Goal: Navigation & Orientation: Find specific page/section

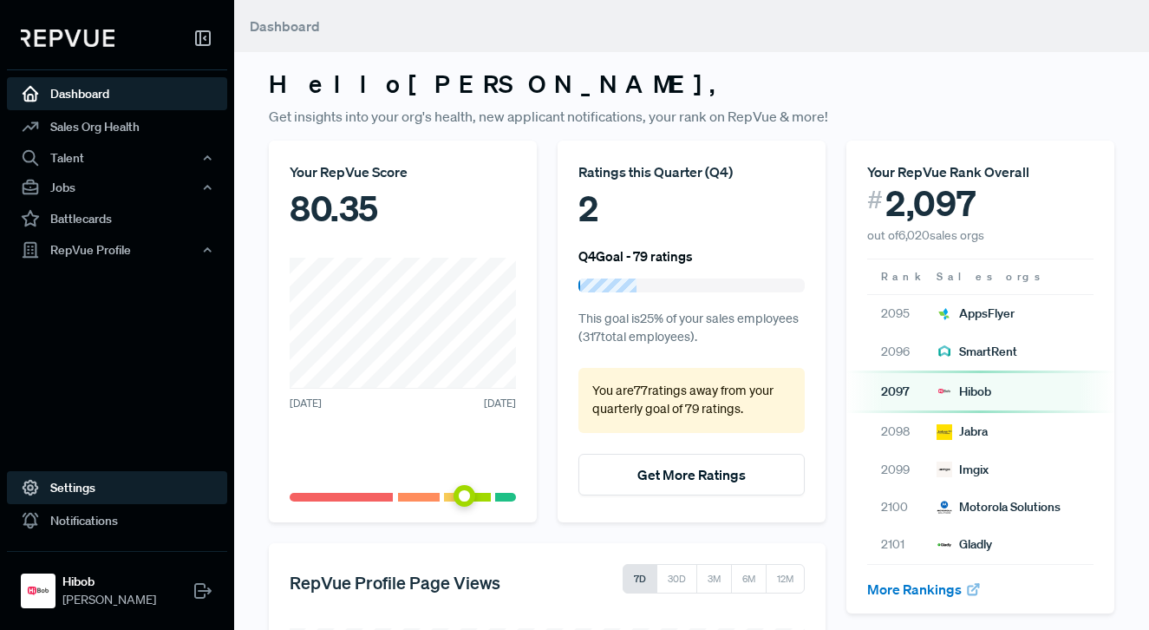
click at [104, 484] on link "Settings" at bounding box center [117, 487] width 220 height 33
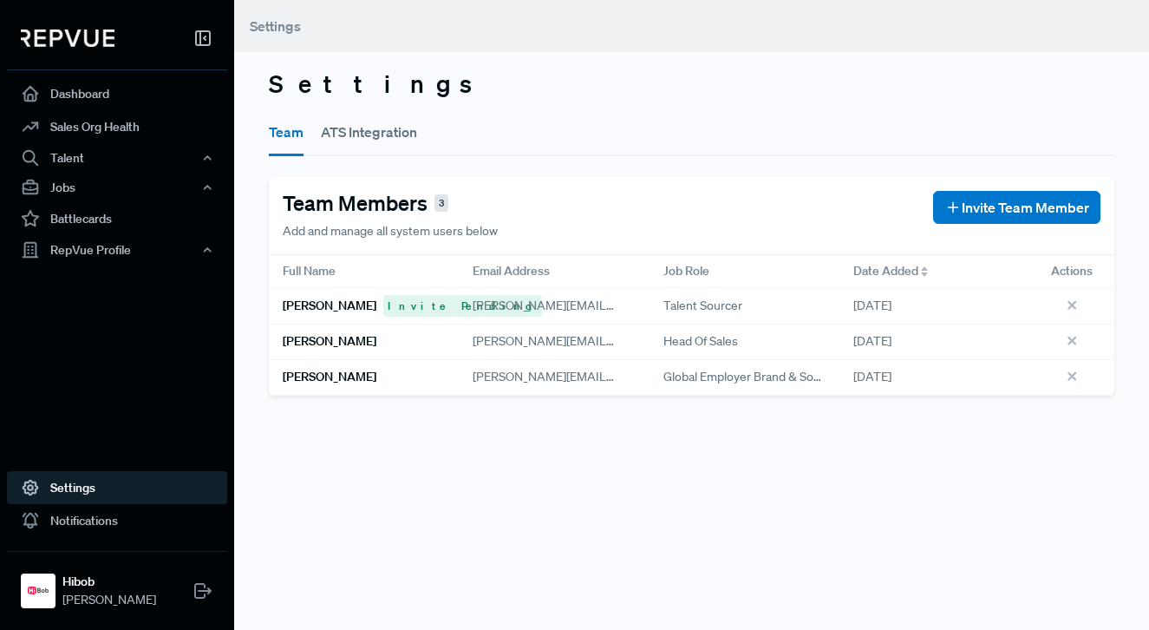
click at [375, 141] on button "ATS Integration" at bounding box center [369, 132] width 96 height 49
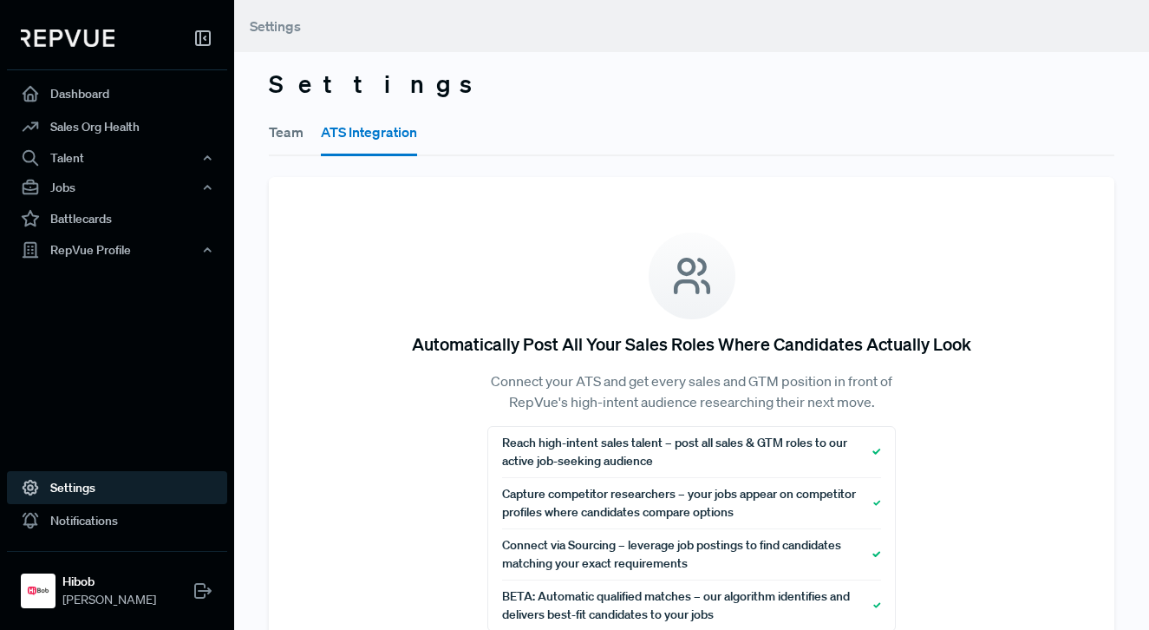
click at [309, 144] on div "Team ATS Integration" at bounding box center [692, 131] width 846 height 50
click at [286, 136] on button "Team" at bounding box center [286, 132] width 35 height 49
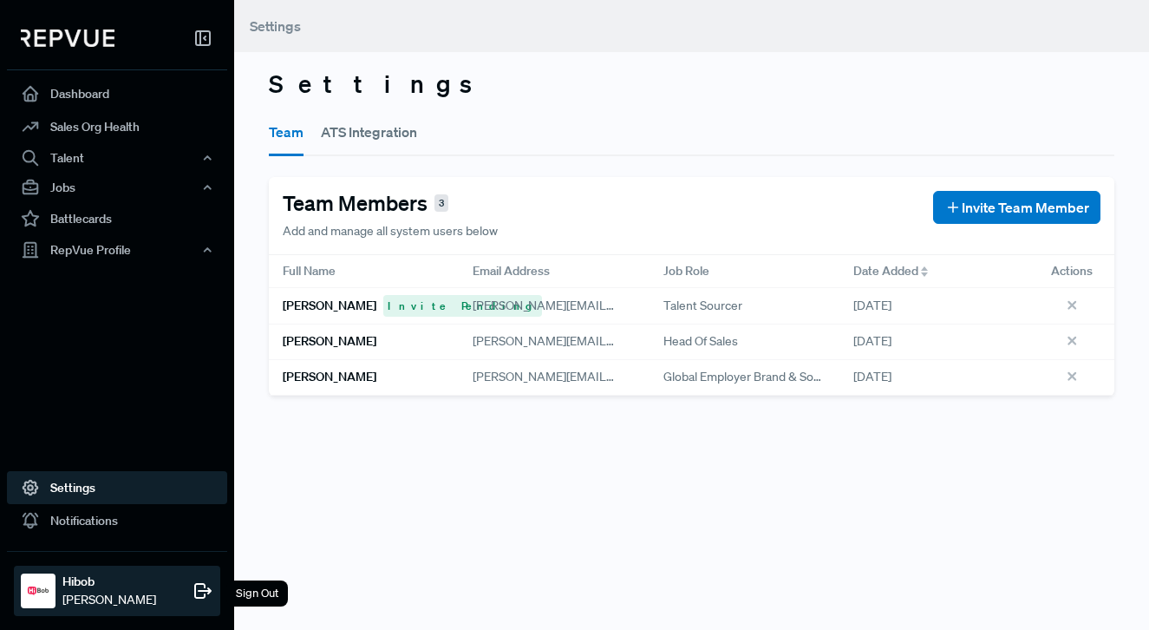
click at [84, 587] on strong "Hibob" at bounding box center [109, 582] width 94 height 18
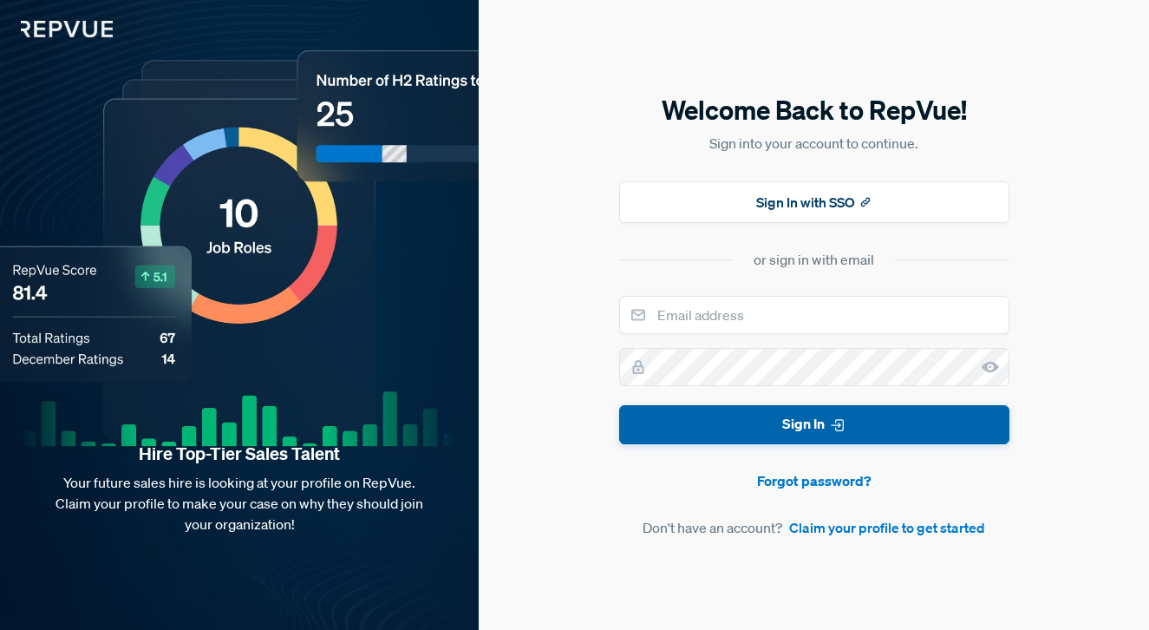
click at [807, 418] on button "Sign In" at bounding box center [814, 424] width 390 height 39
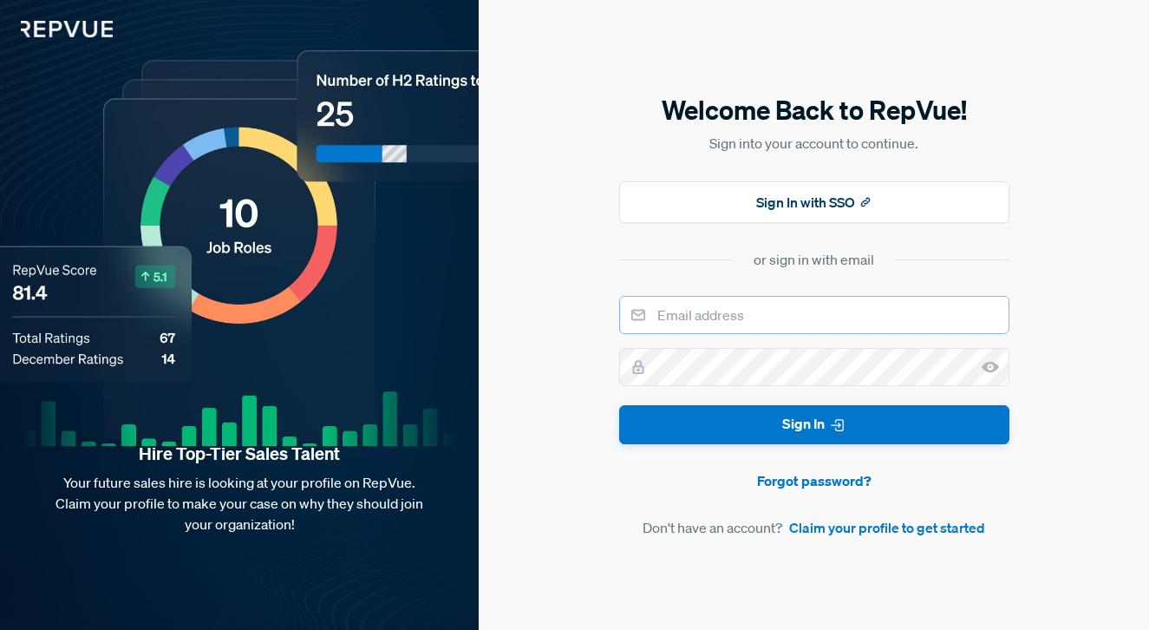
click at [686, 317] on input "email" at bounding box center [814, 315] width 390 height 38
type input "[PERSON_NAME][EMAIL_ADDRESS][PERSON_NAME][DOMAIN_NAME]"
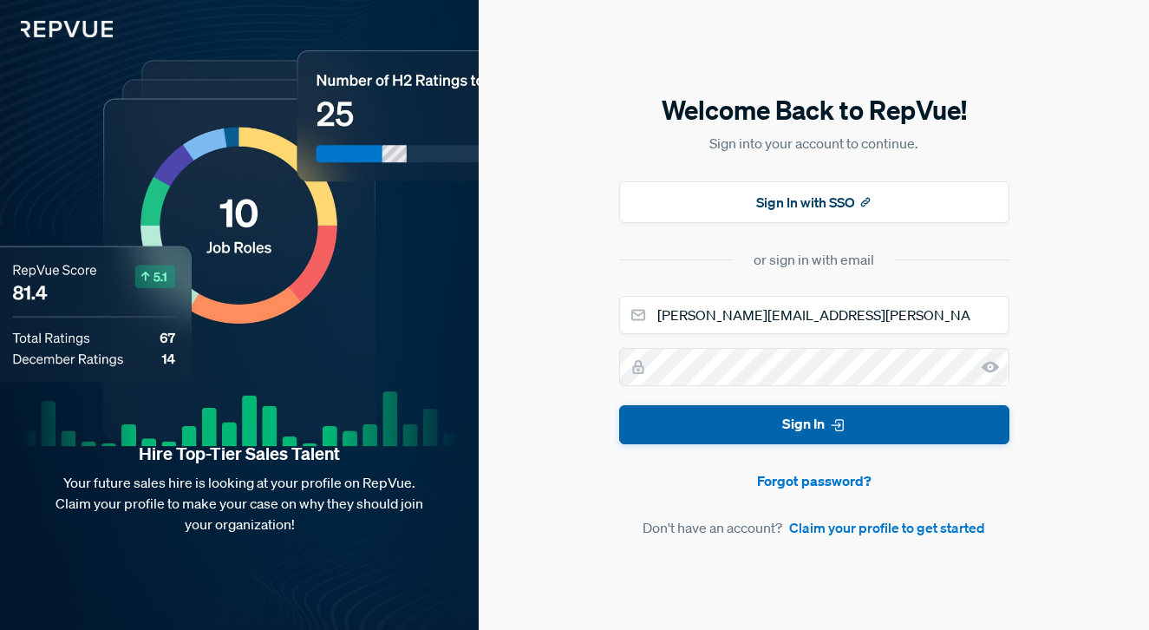
click at [749, 423] on button "Sign In" at bounding box center [814, 424] width 390 height 39
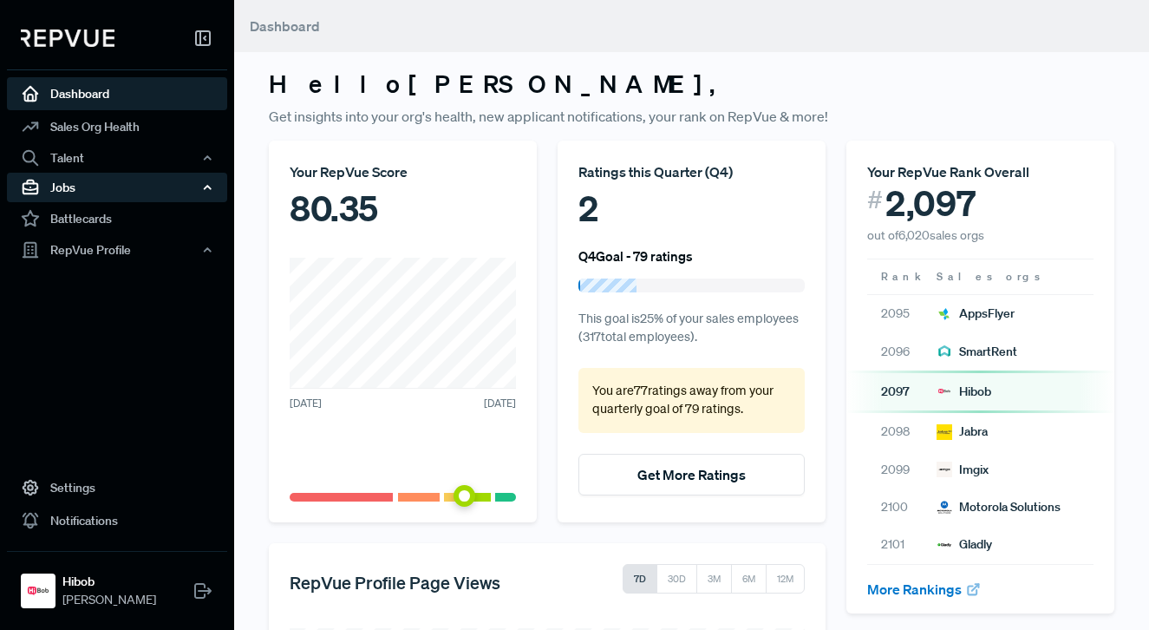
click at [98, 181] on div "Jobs" at bounding box center [117, 187] width 220 height 29
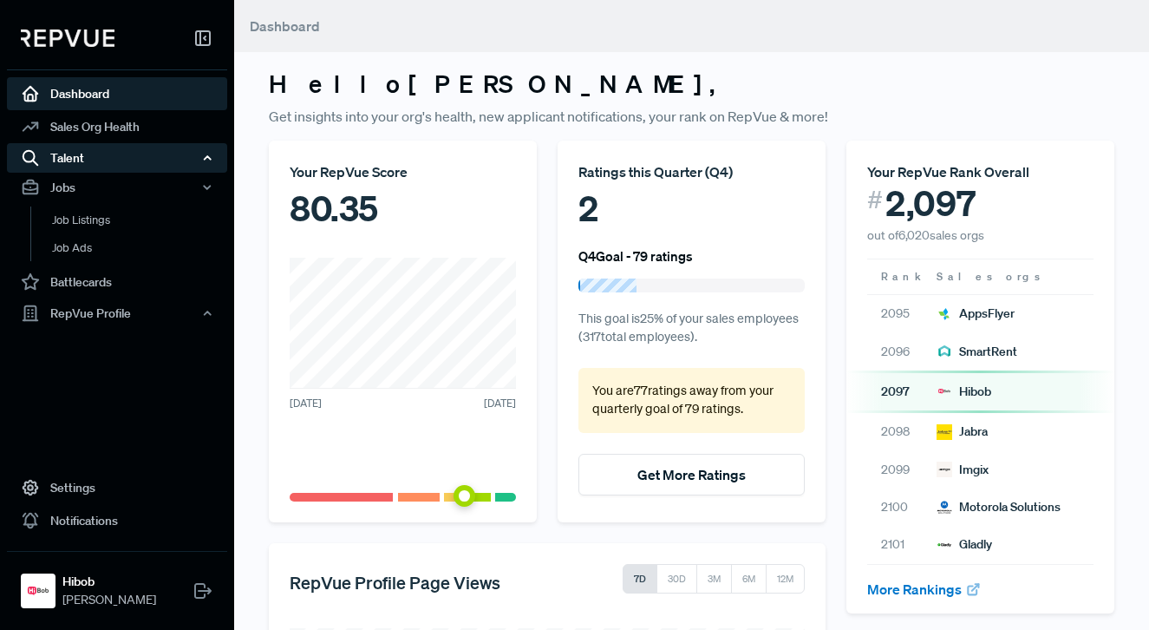
click at [101, 166] on div "Talent" at bounding box center [117, 157] width 220 height 29
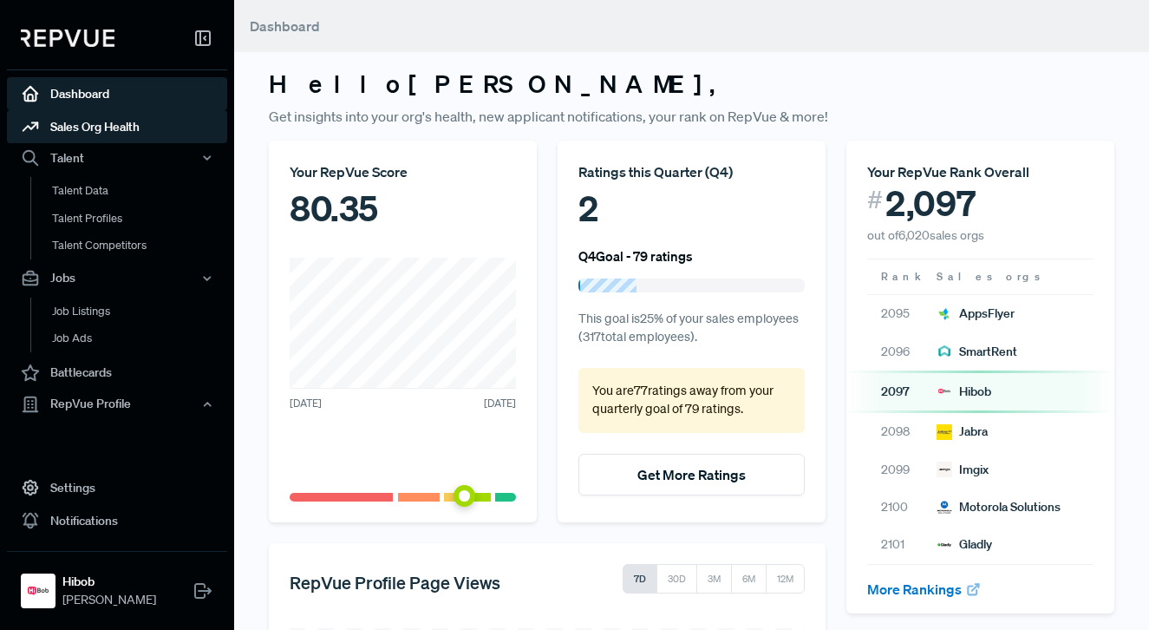
click at [99, 133] on link "Sales Org Health" at bounding box center [117, 126] width 220 height 33
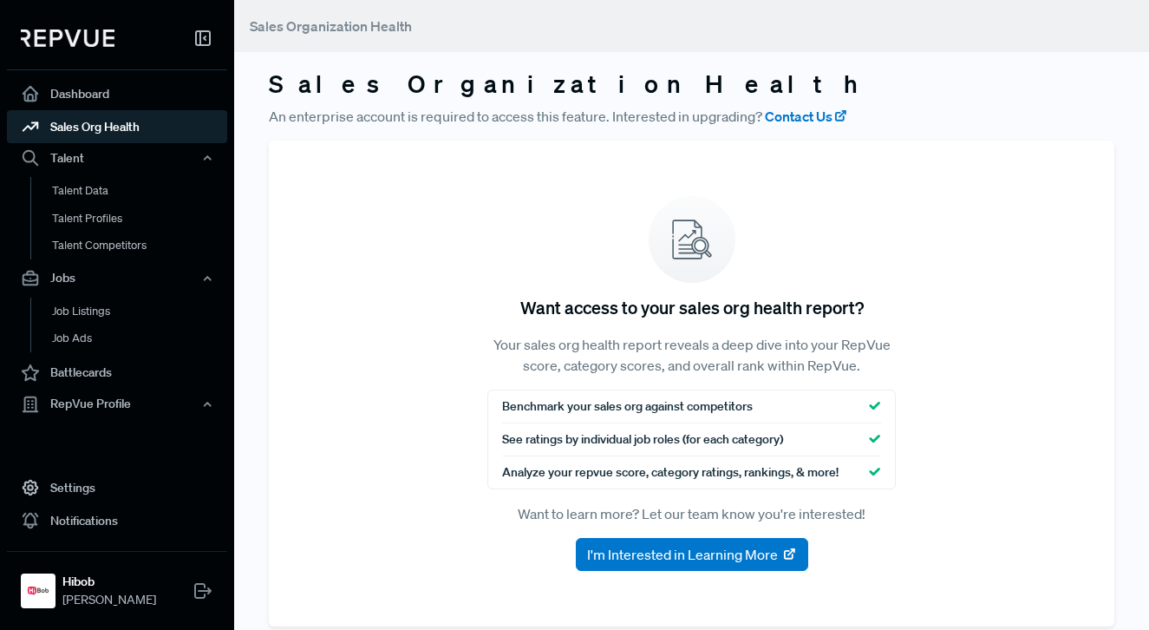
click at [108, 113] on link "Sales Org Health" at bounding box center [117, 126] width 220 height 33
click at [97, 101] on link "Dashboard" at bounding box center [117, 93] width 220 height 33
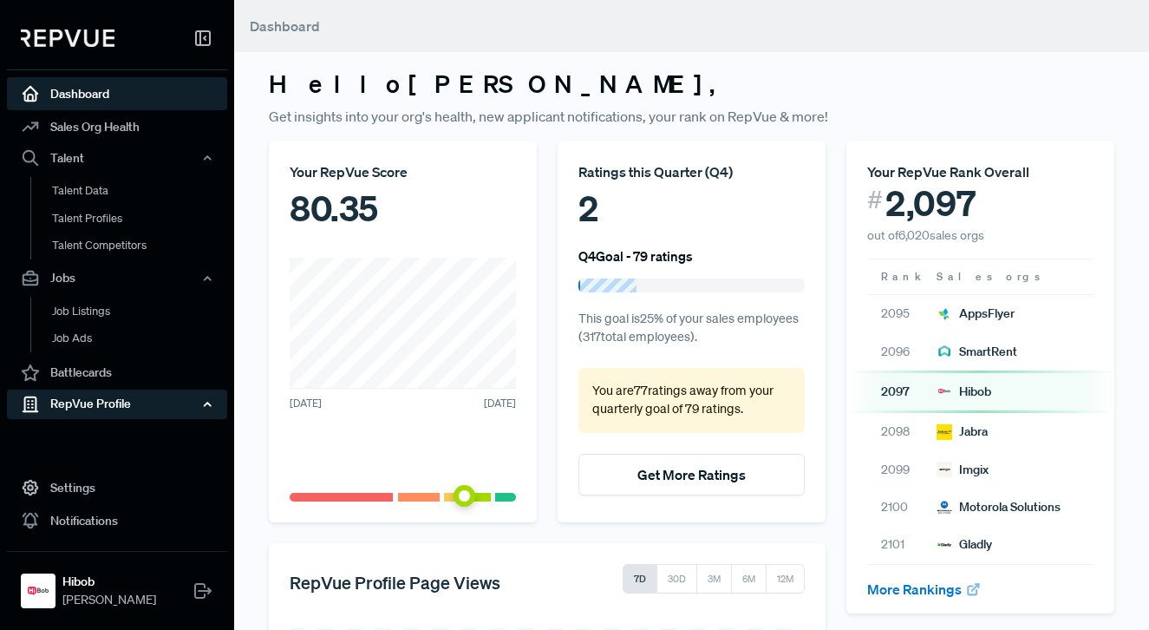
click at [75, 399] on div "RepVue Profile" at bounding box center [117, 404] width 220 height 29
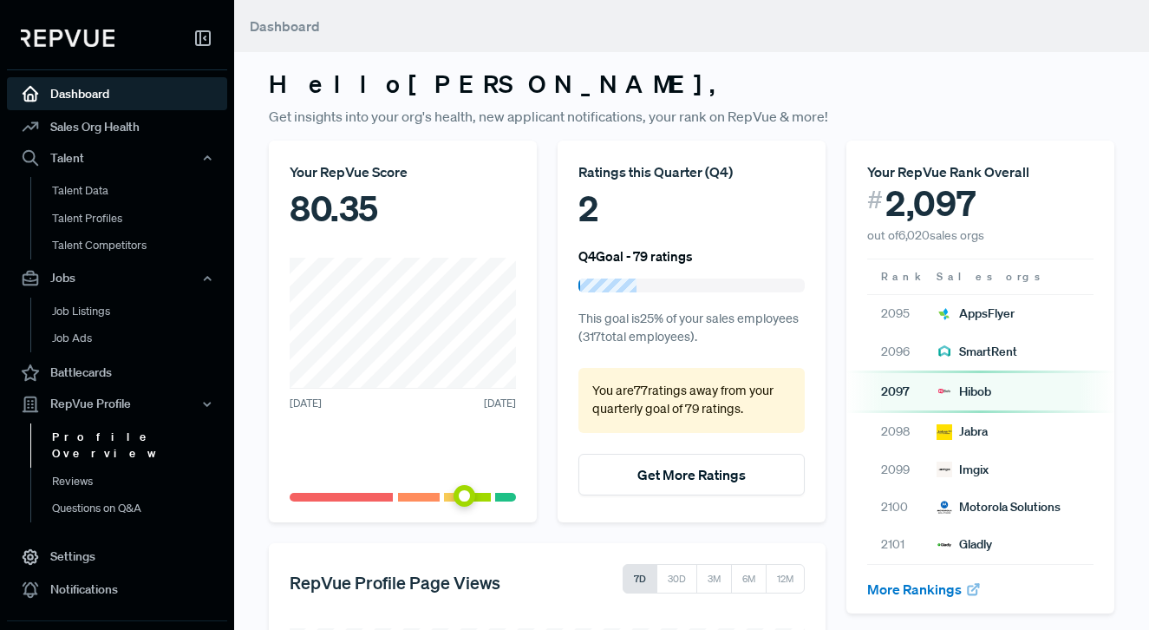
click at [81, 442] on link "Profile Overview" at bounding box center [140, 445] width 220 height 44
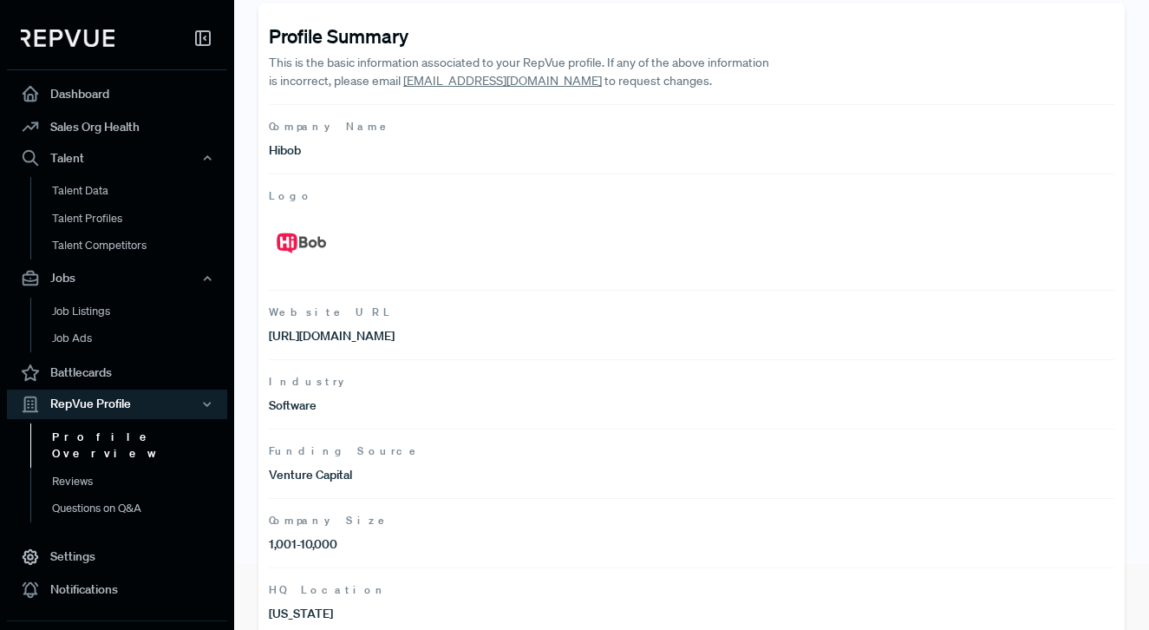
scroll to position [75, 0]
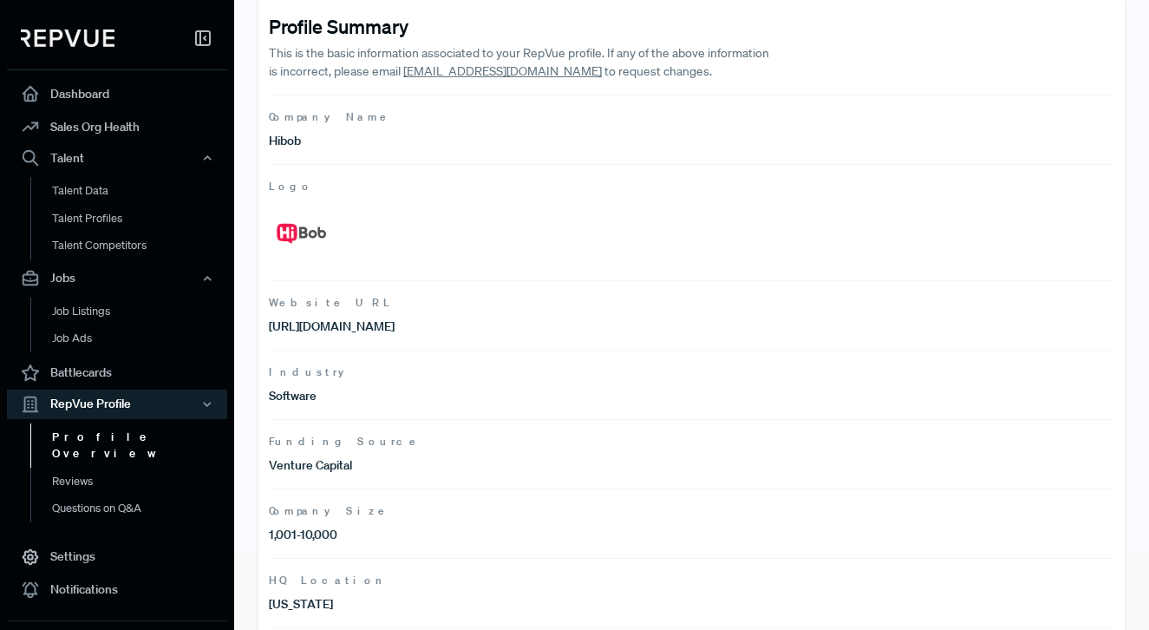
click at [341, 317] on p "https://www.hibob.com/" at bounding box center [480, 326] width 423 height 18
click at [341, 326] on p "https://www.hibob.com/" at bounding box center [480, 326] width 423 height 18
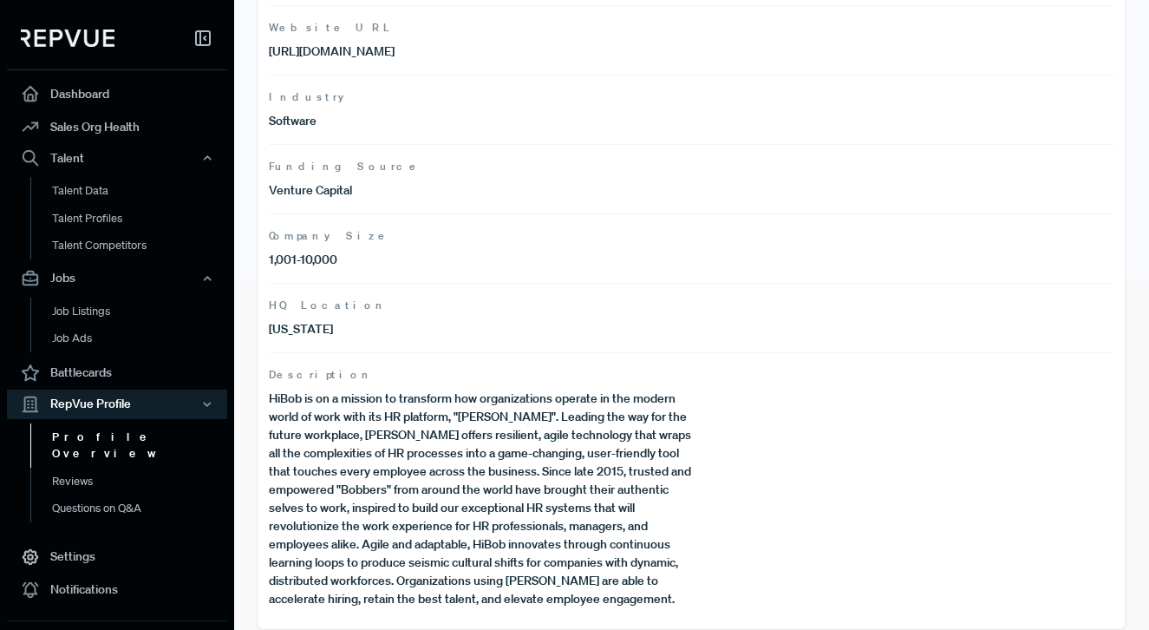
scroll to position [363, 0]
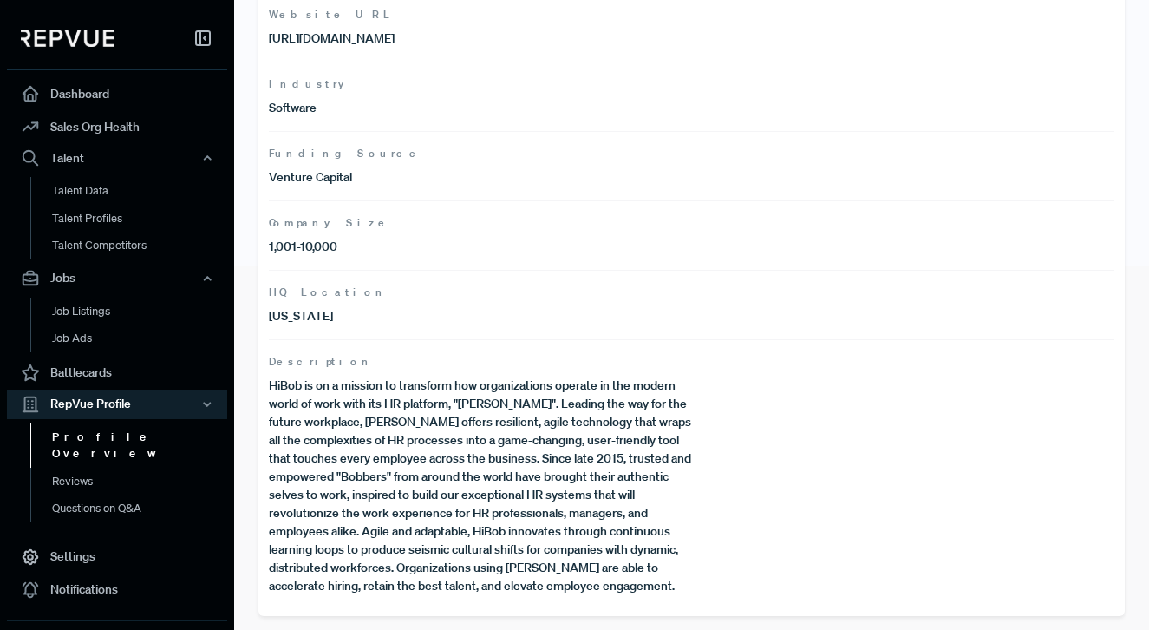
click at [116, 427] on link "Profile Overview" at bounding box center [140, 445] width 220 height 44
click at [111, 447] on link "Profile Overview" at bounding box center [140, 445] width 220 height 44
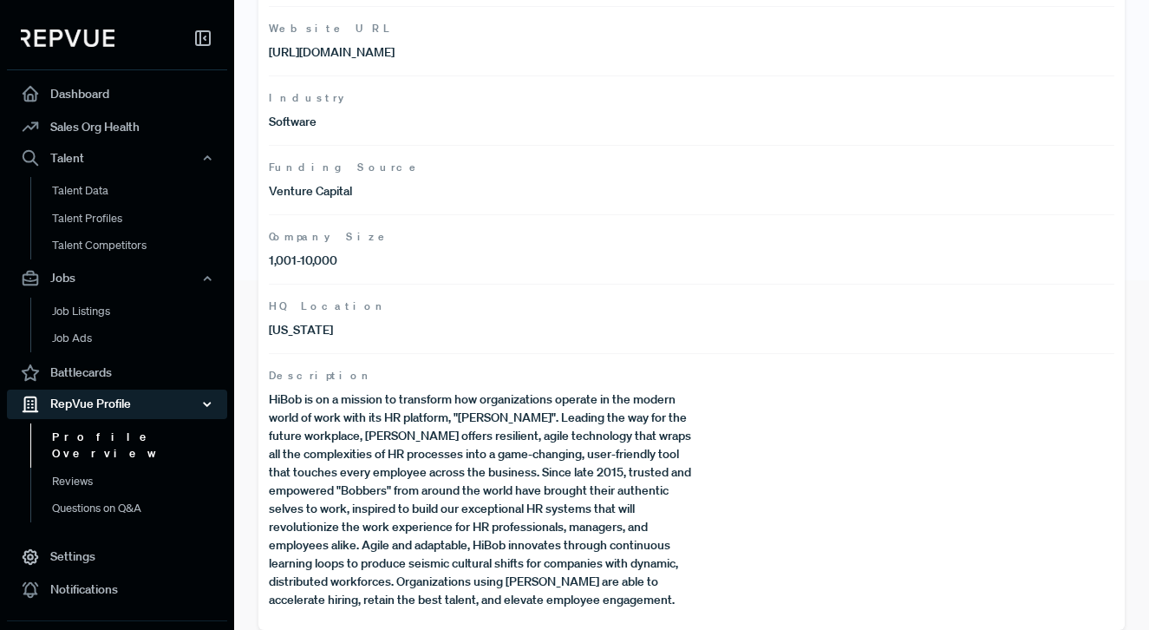
scroll to position [354, 0]
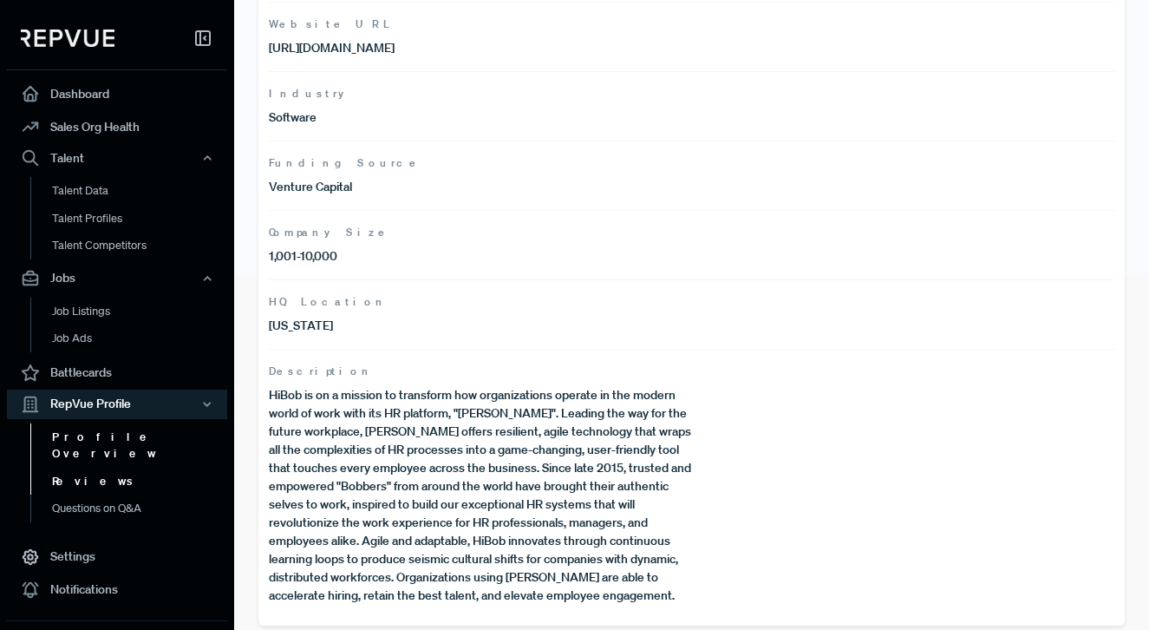
click at [120, 475] on link "Reviews" at bounding box center [140, 482] width 220 height 28
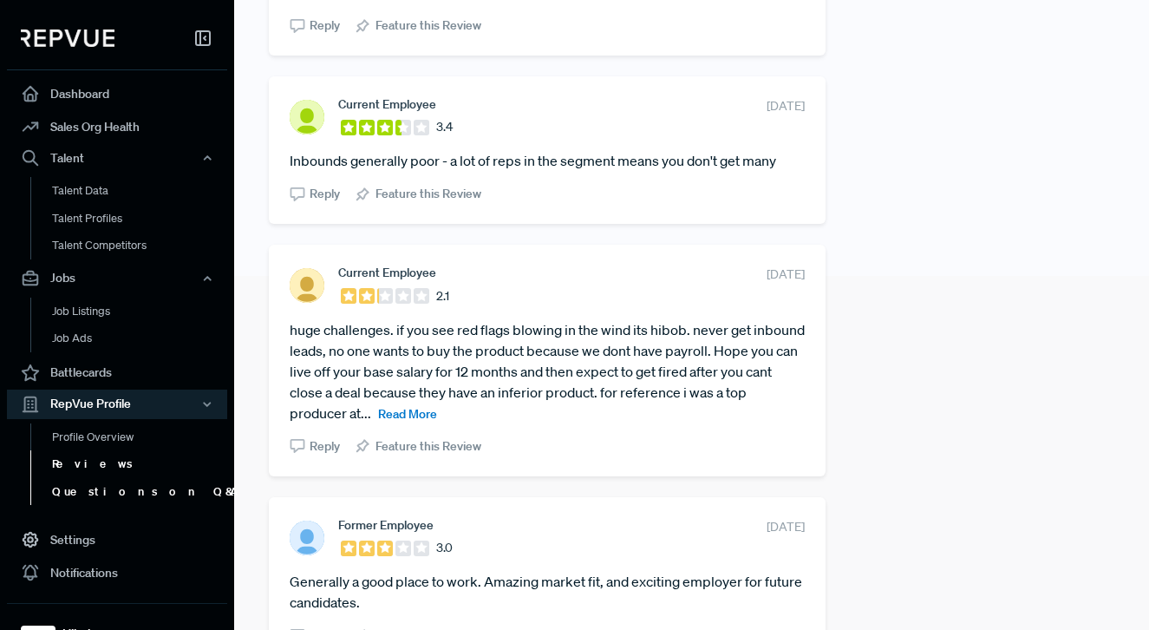
click at [121, 497] on link "Questions on Q&A" at bounding box center [140, 492] width 220 height 28
